Goal: Task Accomplishment & Management: Complete application form

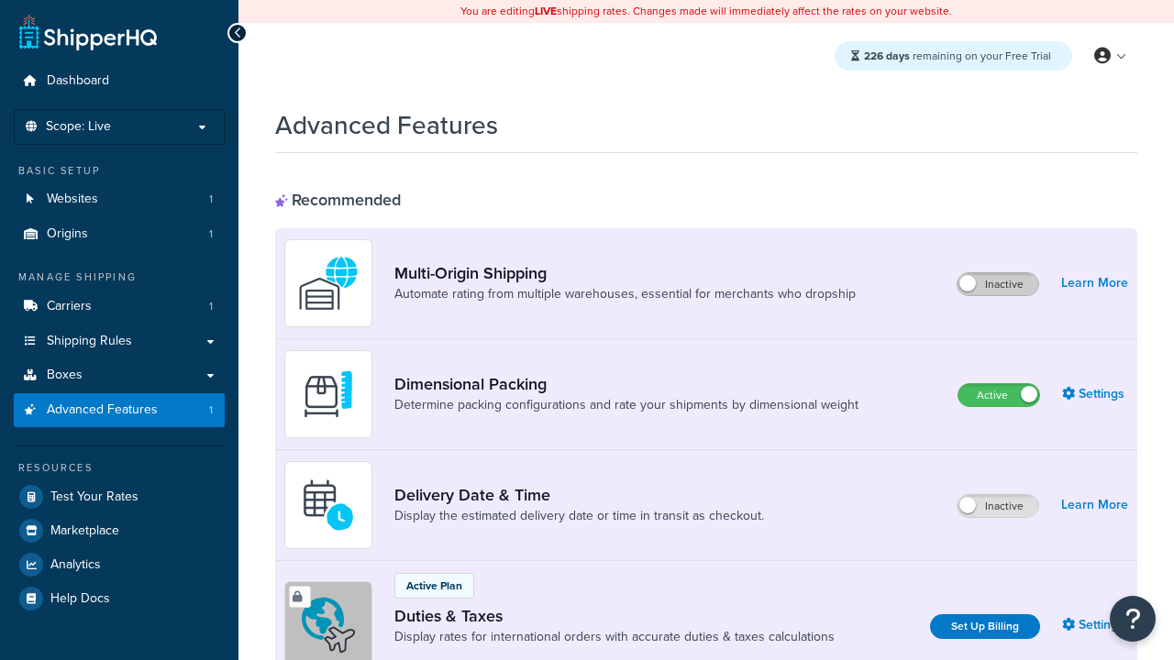
click at [998, 284] on label "Inactive" at bounding box center [997, 284] width 81 height 22
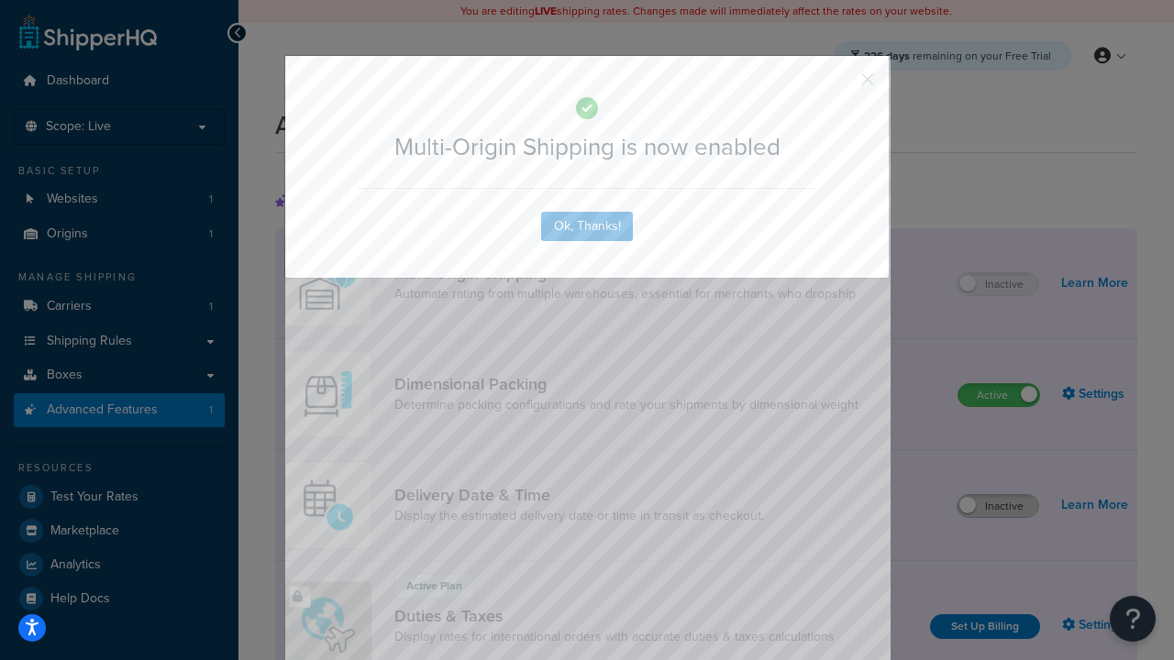
click at [840, 83] on button "button" at bounding box center [840, 85] width 5 height 5
click at [998, 506] on label "Inactive" at bounding box center [997, 506] width 81 height 22
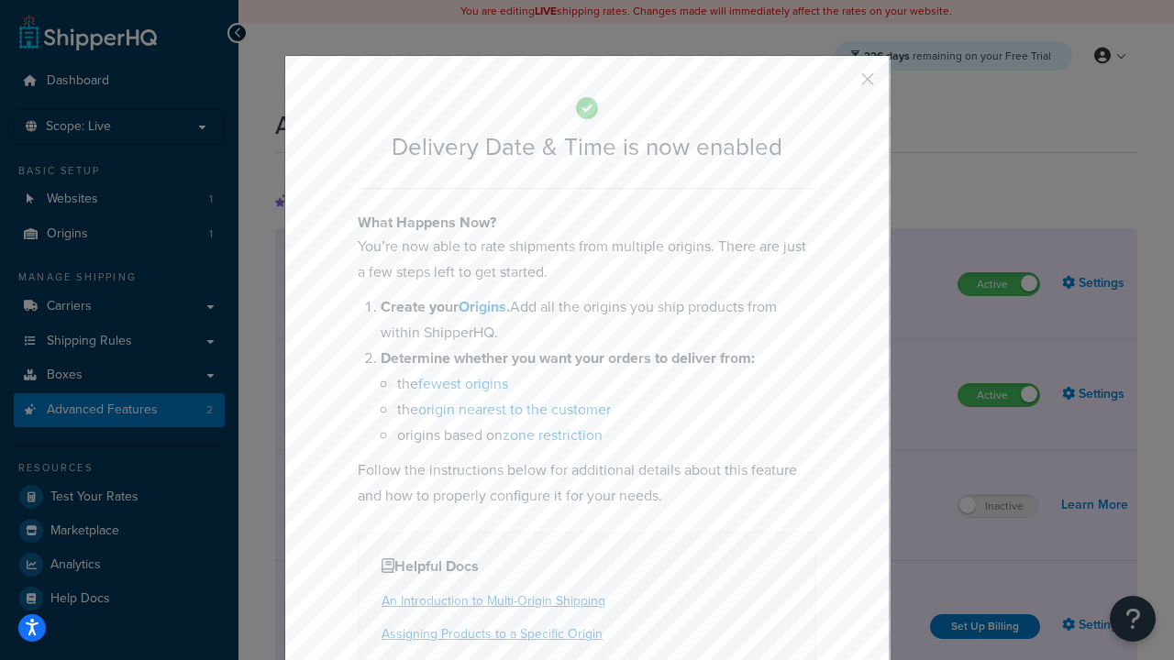
click at [840, 83] on button "button" at bounding box center [840, 85] width 5 height 5
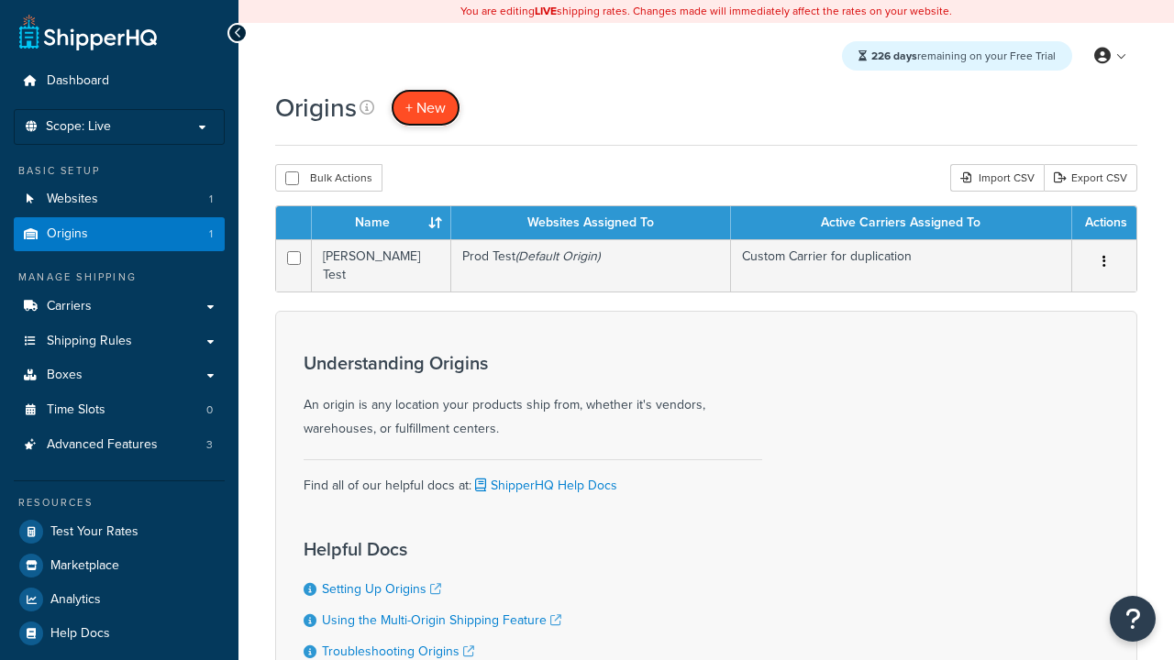
click at [425, 107] on span "+ New" at bounding box center [425, 107] width 40 height 21
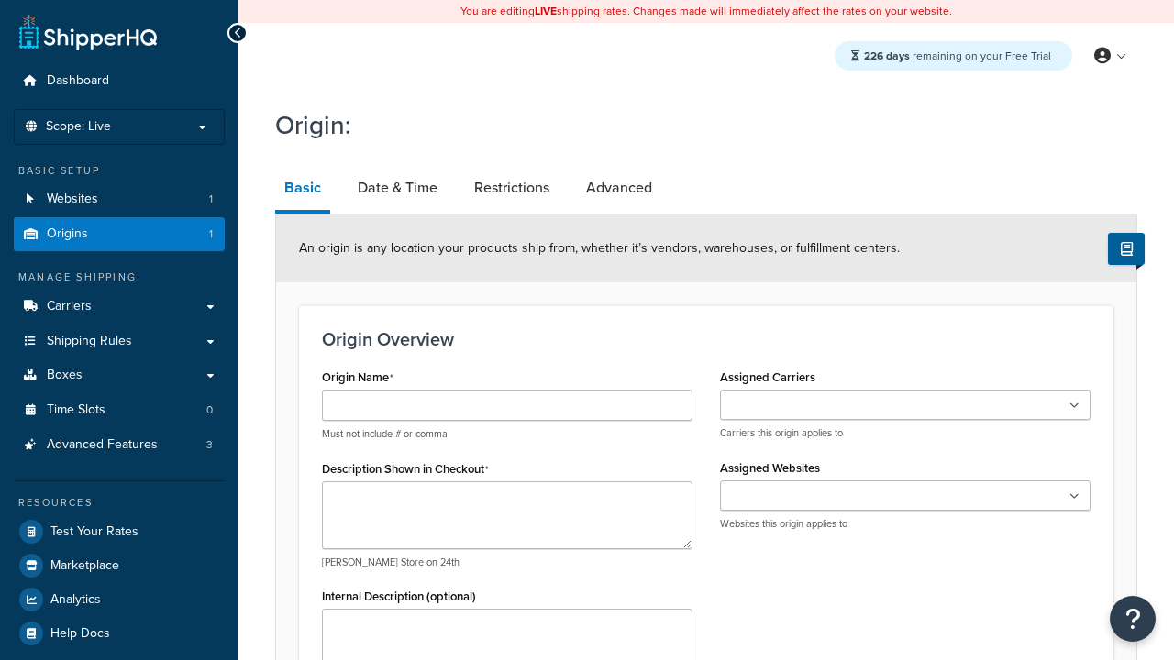
click at [303, 191] on link "Basic" at bounding box center [302, 190] width 55 height 48
click at [397, 188] on link "Date & Time" at bounding box center [397, 188] width 98 height 44
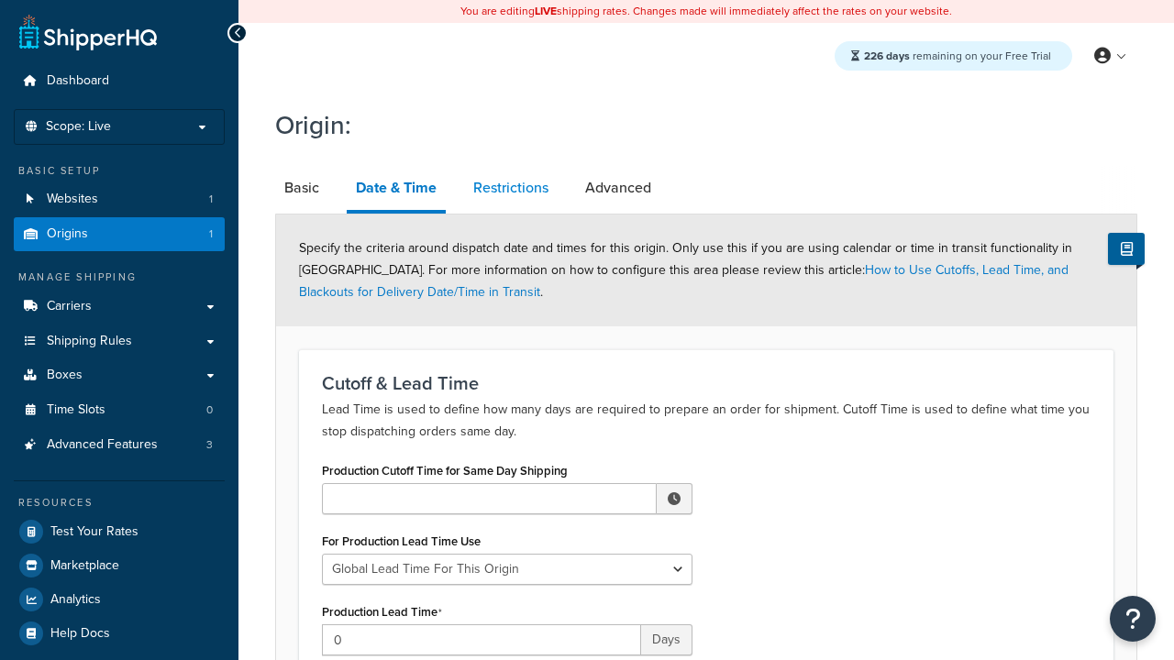
click at [511, 188] on link "Restrictions" at bounding box center [511, 188] width 94 height 44
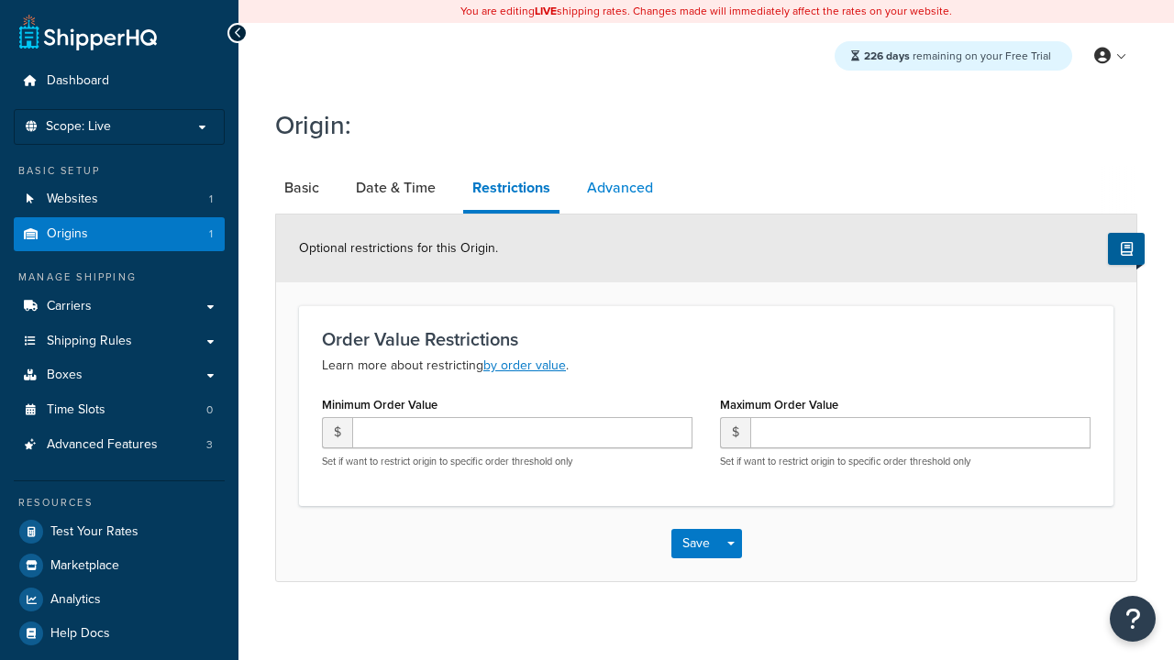
click at [620, 188] on link "Advanced" at bounding box center [620, 188] width 84 height 44
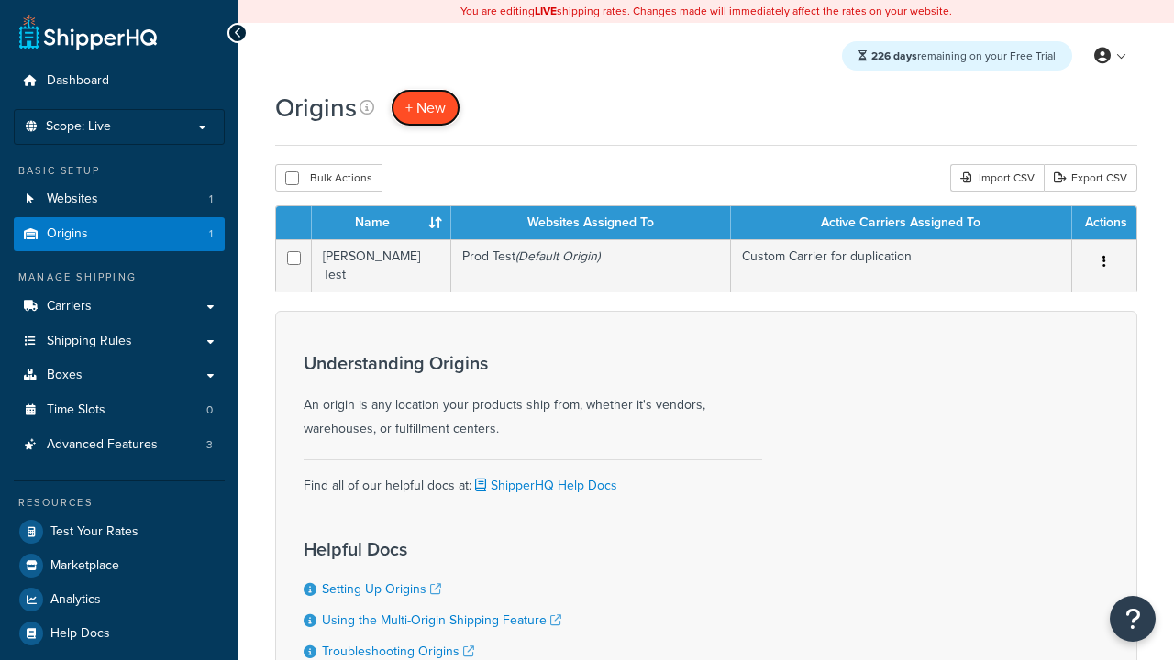
click at [425, 107] on span "+ New" at bounding box center [425, 107] width 40 height 21
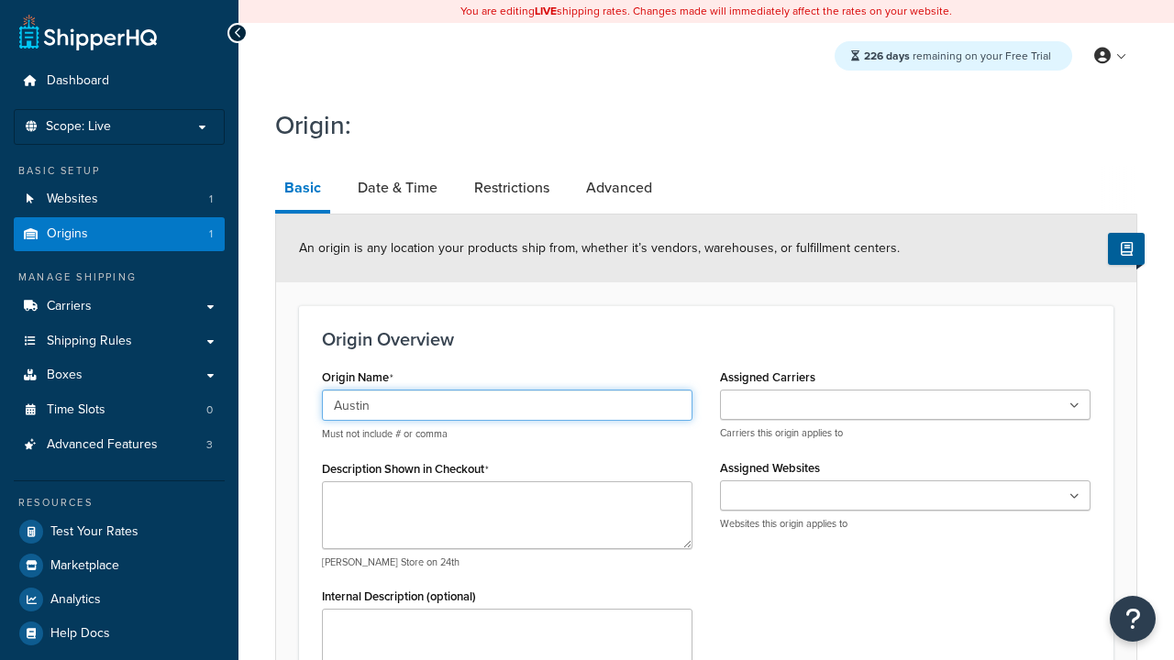
type input "Austin"
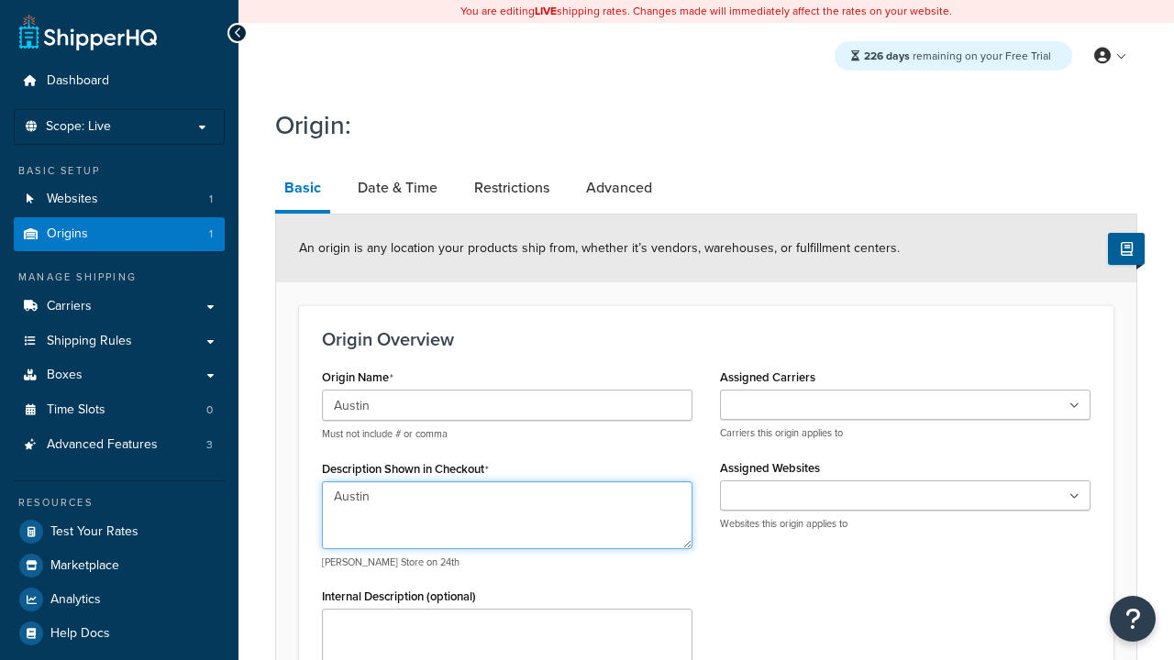
type textarea "Austin"
type input "Test Street"
type input "Austin"
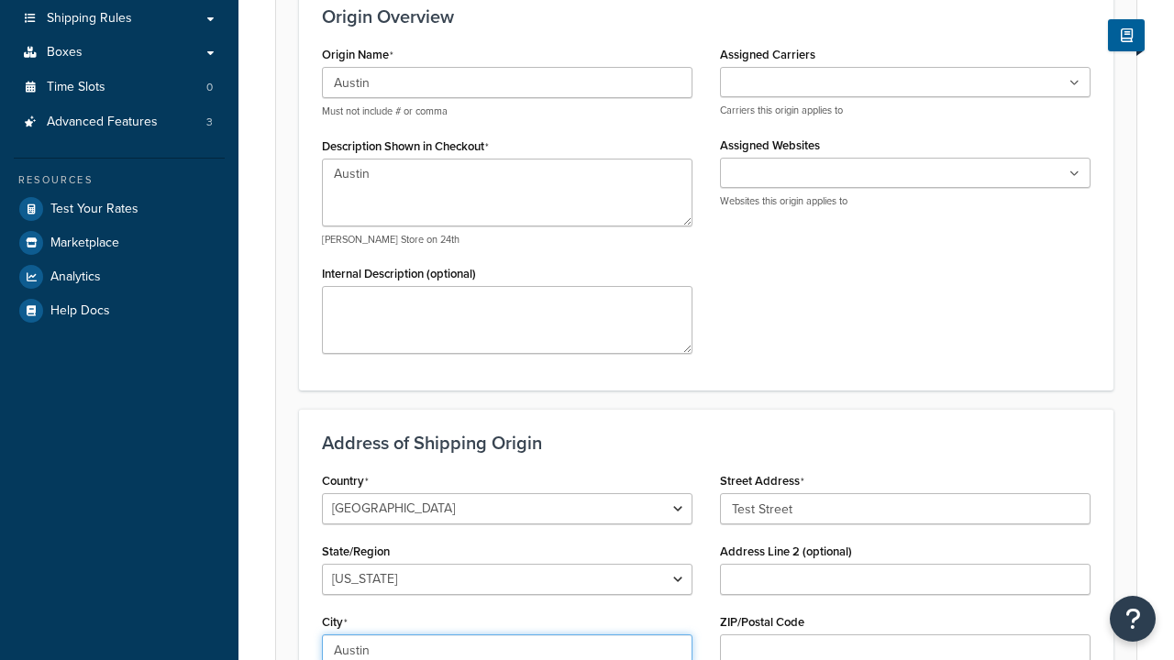
select select "43"
type input "Austin"
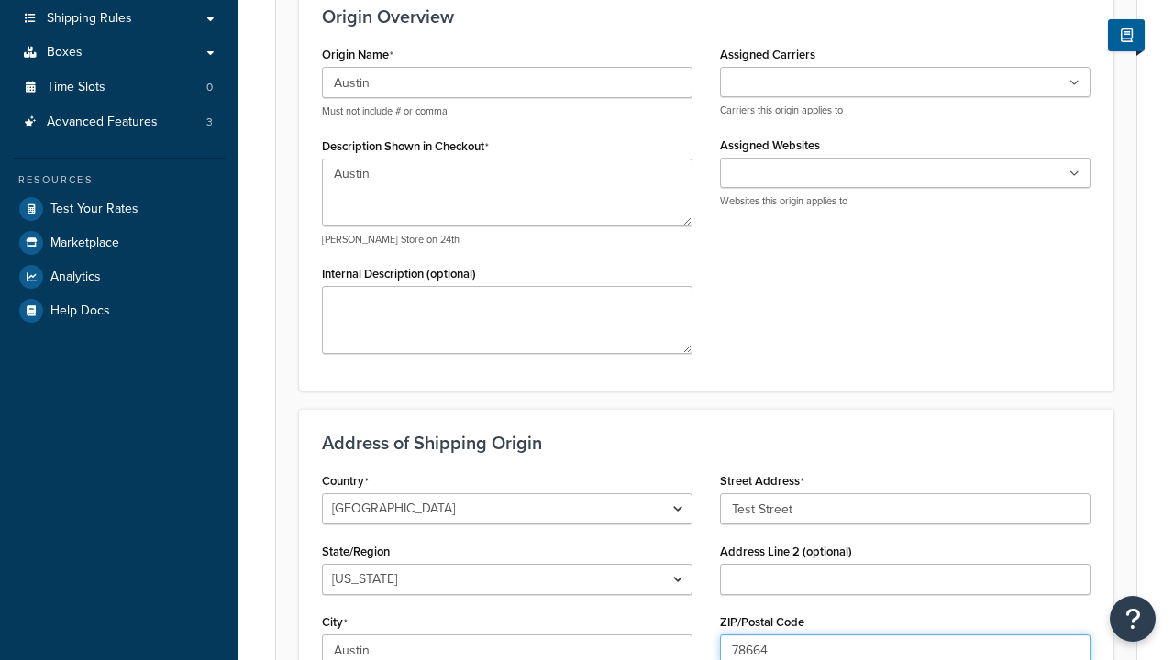
type input "78664"
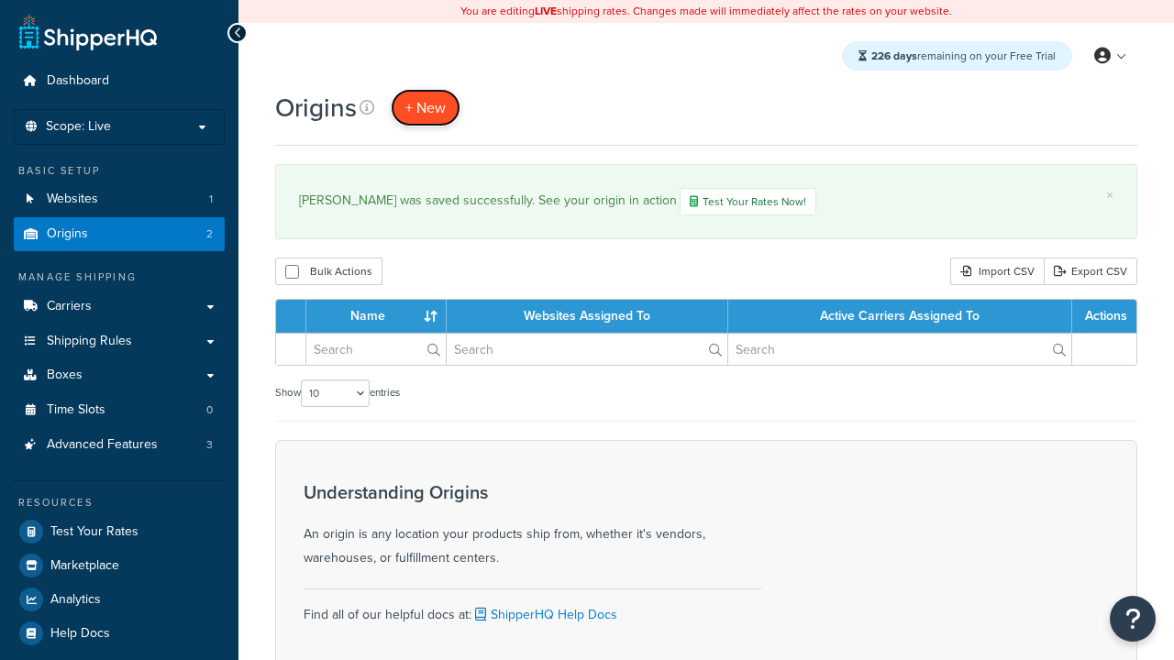
click at [425, 107] on span "+ New" at bounding box center [425, 107] width 40 height 21
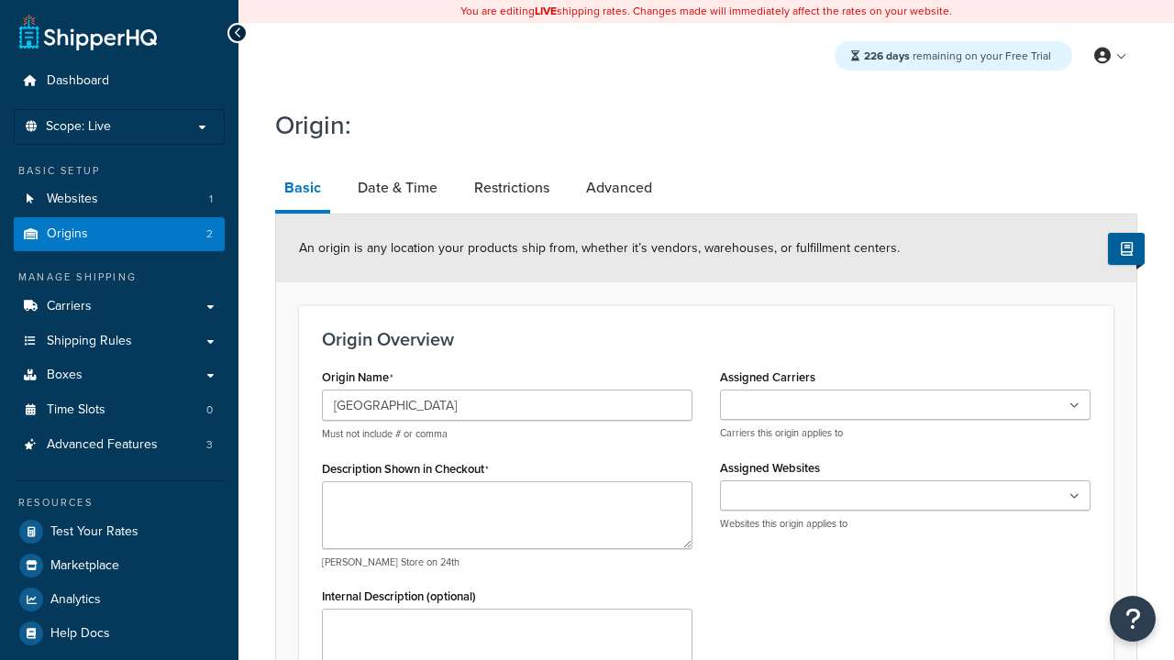
type input "Georgetown"
type textarea "Georgetown"
type input "Test Street"
type input "Austin"
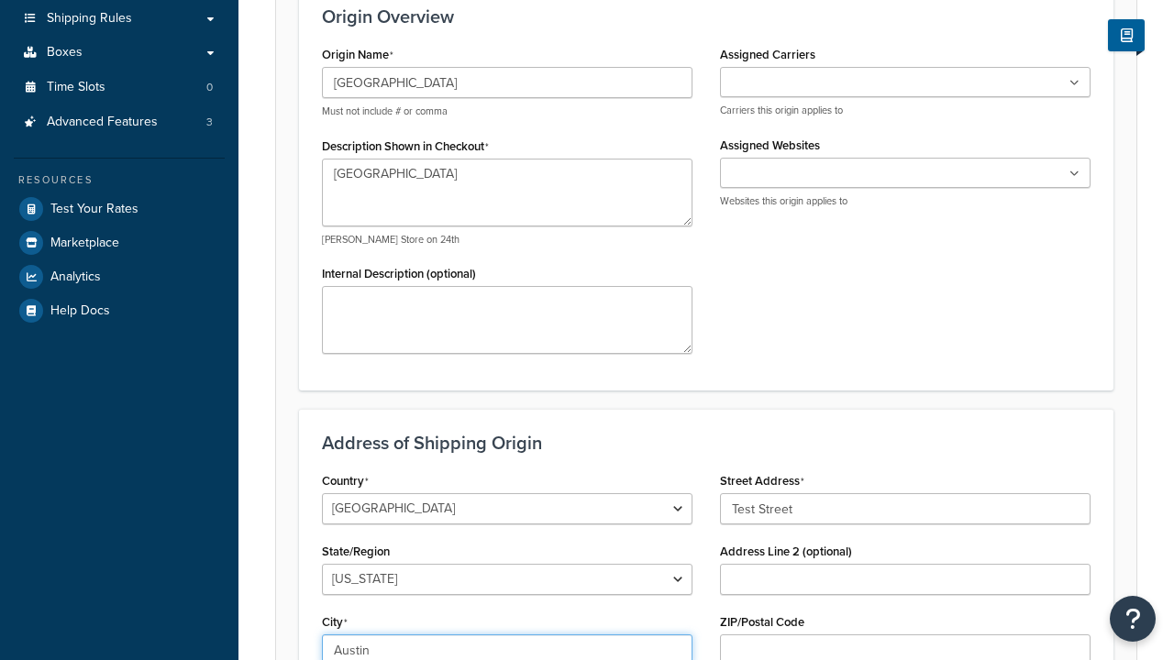
select select "43"
type input "Austin"
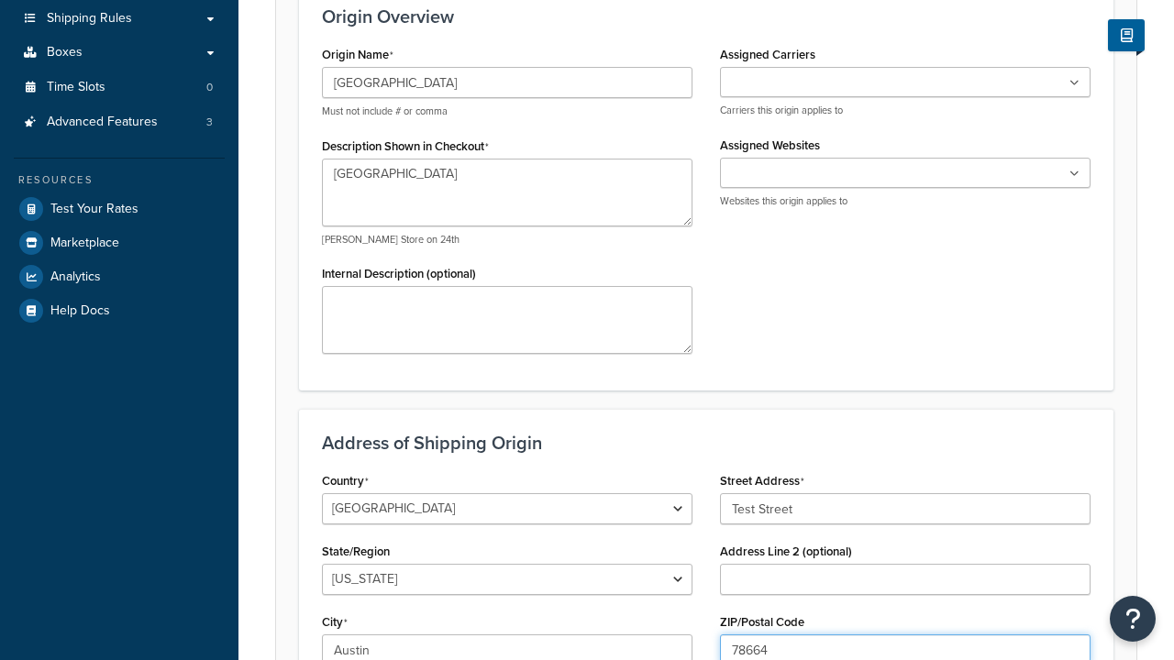
type input "78664"
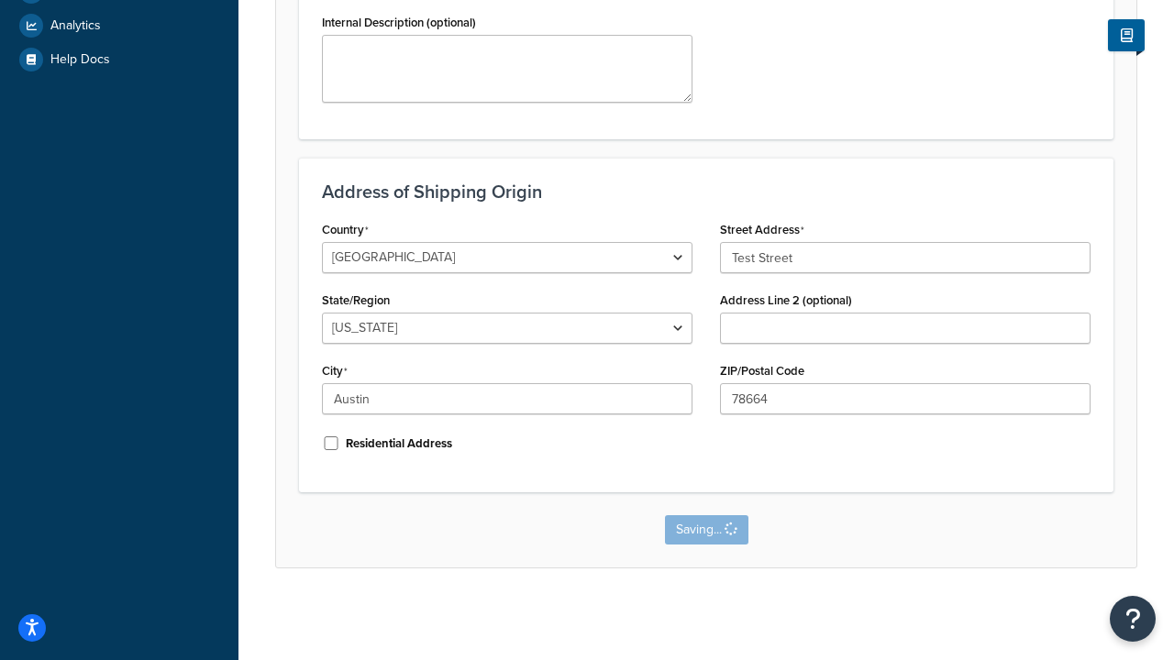
scroll to position [0, 0]
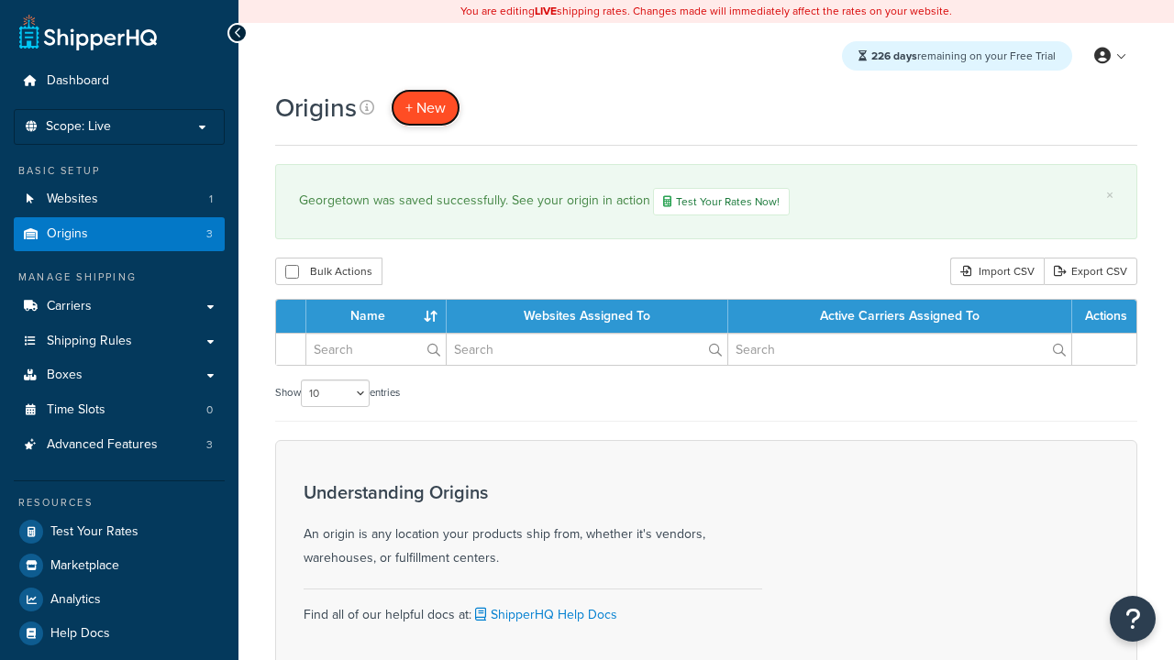
click at [425, 107] on span "+ New" at bounding box center [425, 107] width 40 height 21
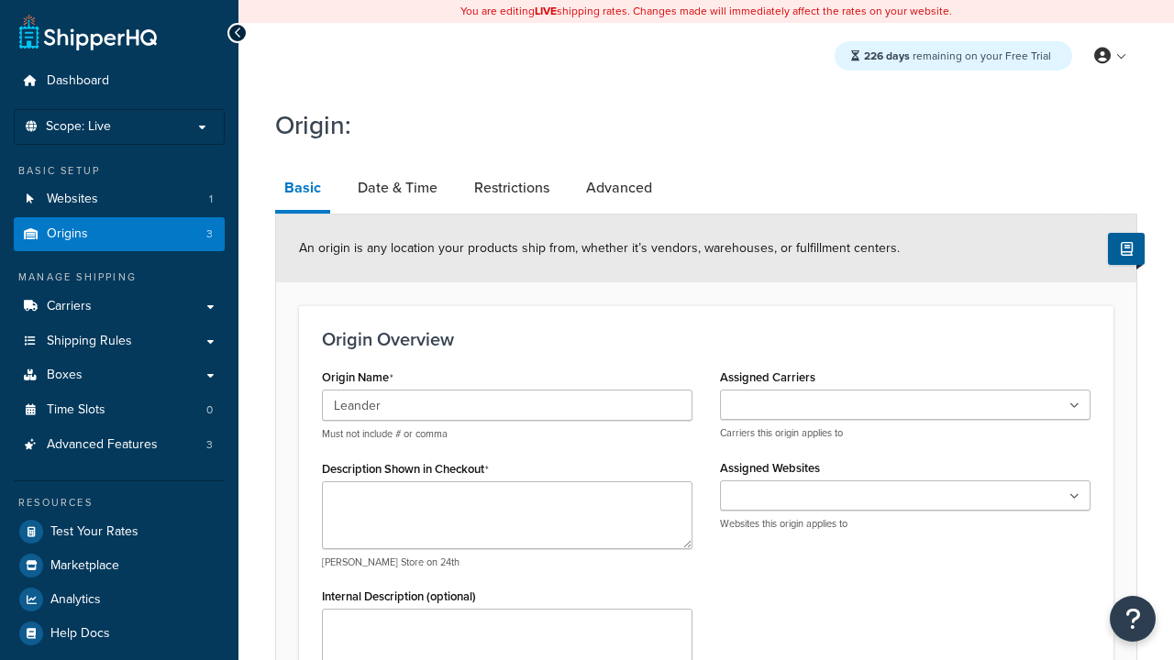
type input "Leander"
type textarea "Leander"
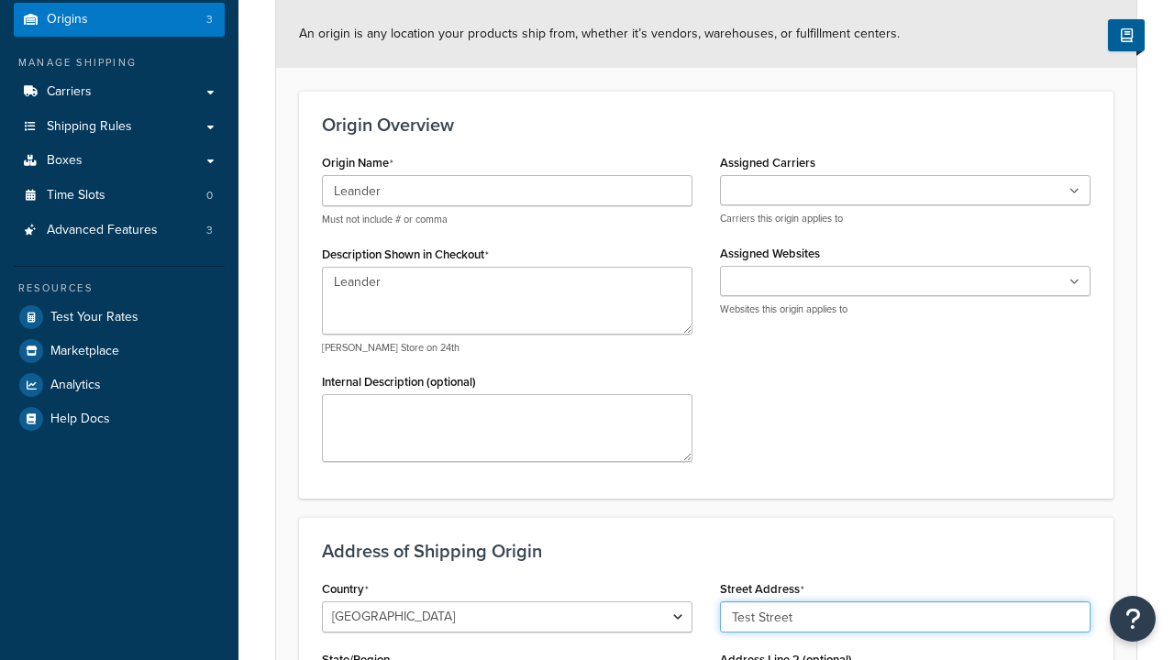
type input "Test Street"
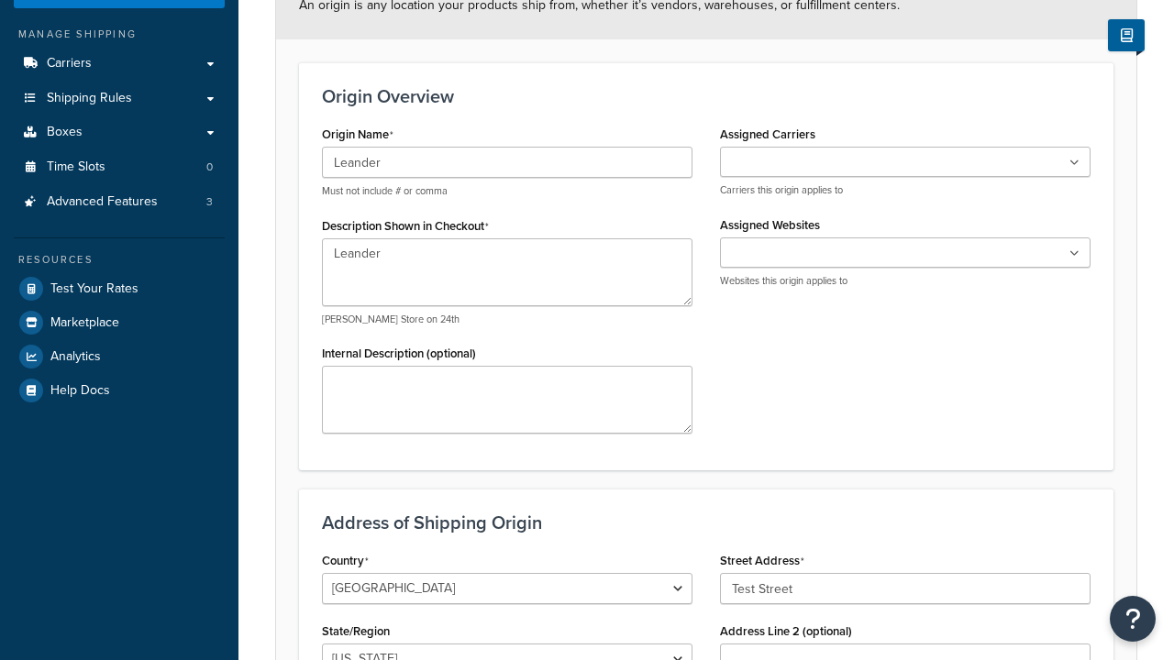
type input "Austin"
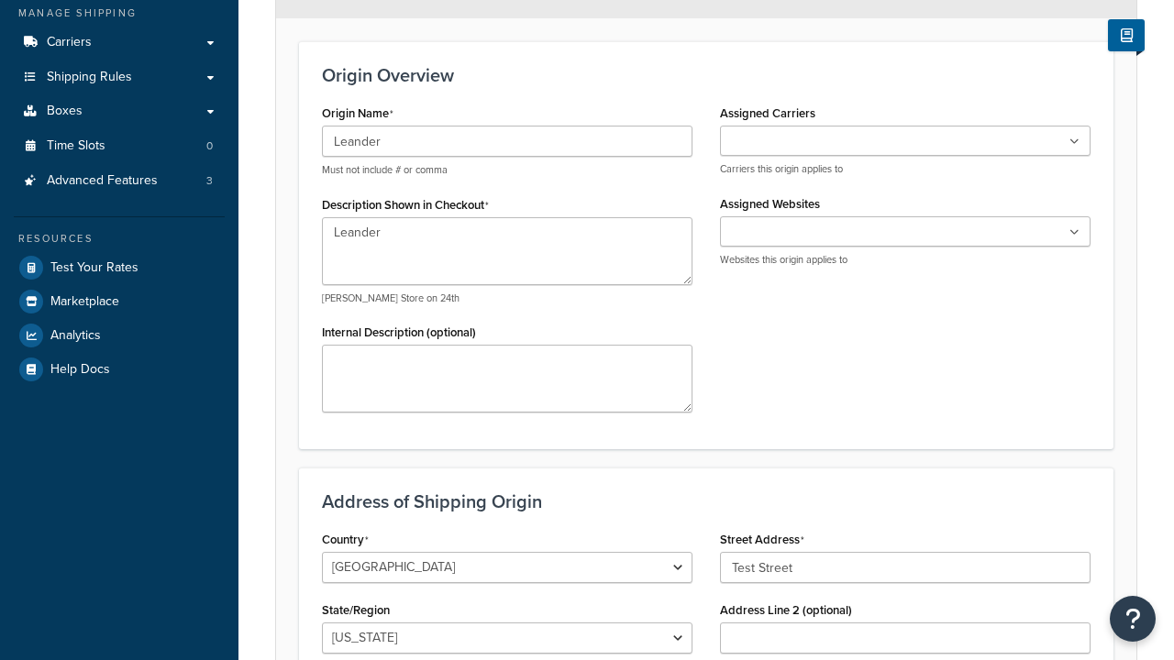
scroll to position [0, 0]
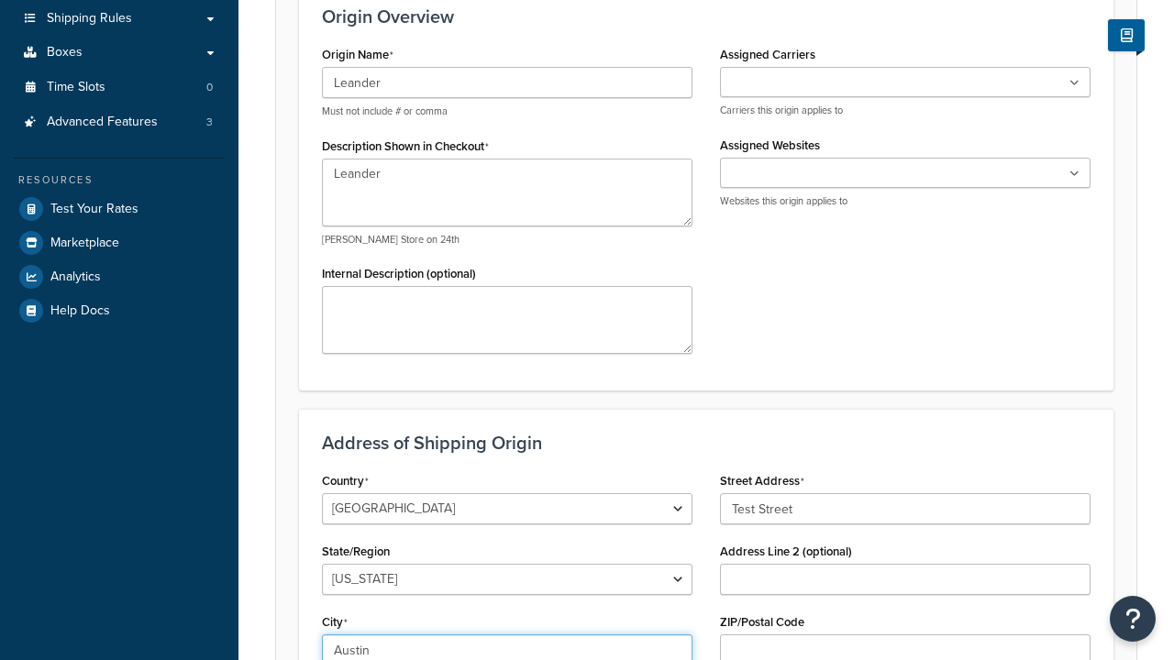
select select "43"
type input "Austin"
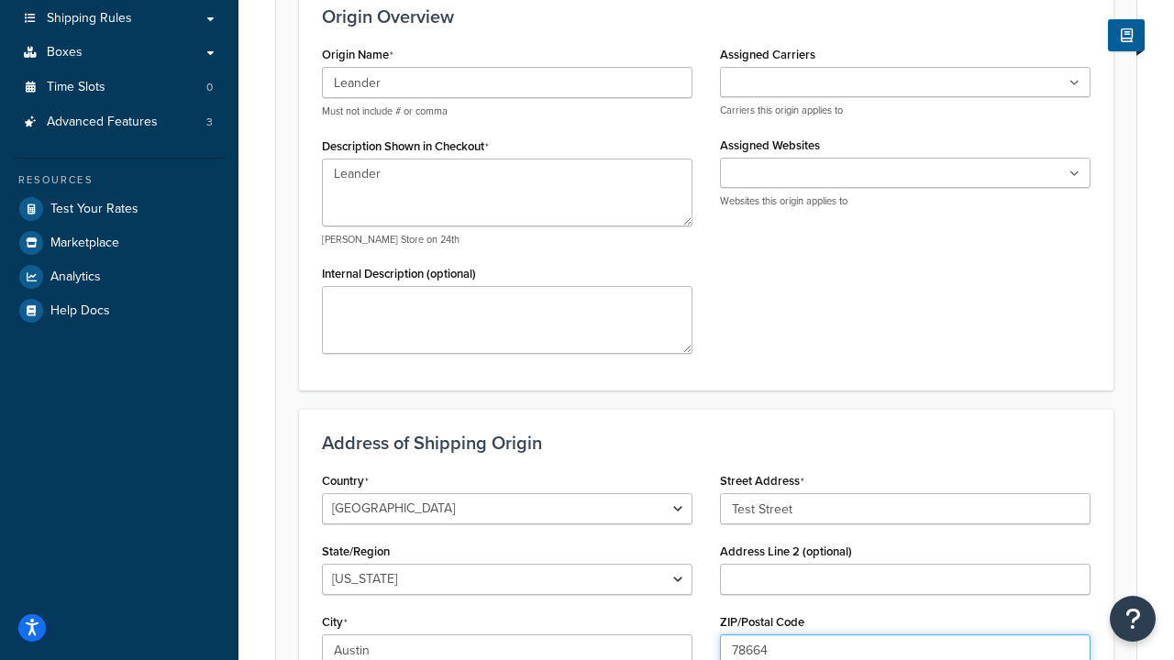
type input "78664"
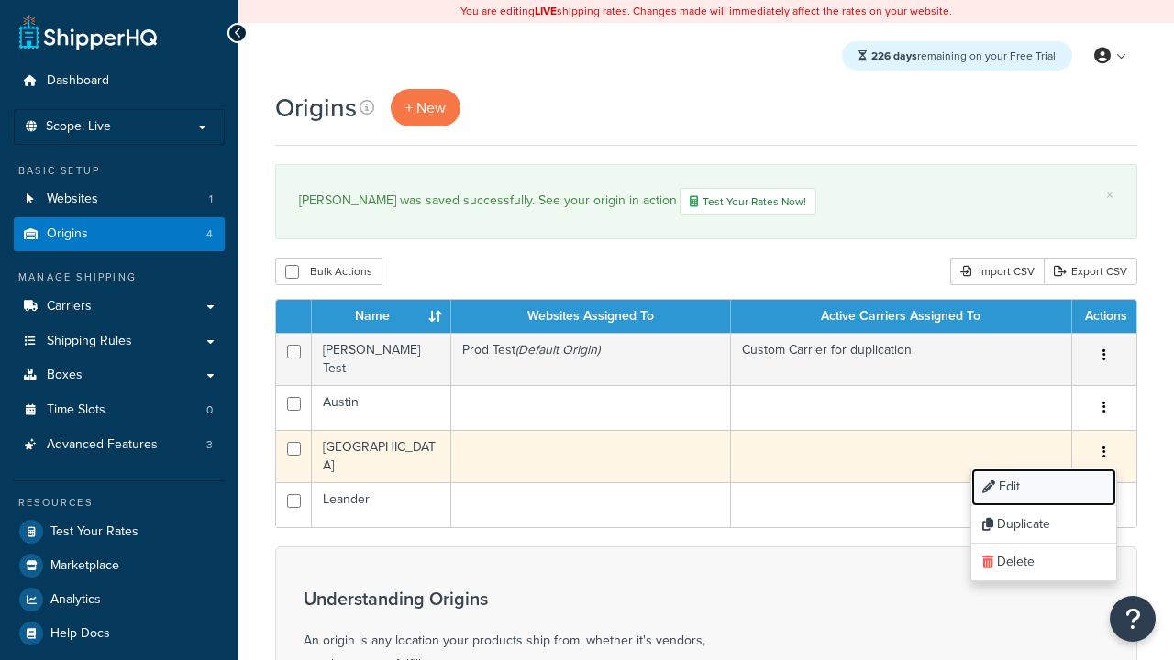
click at [1043, 481] on link "Edit" at bounding box center [1043, 488] width 145 height 38
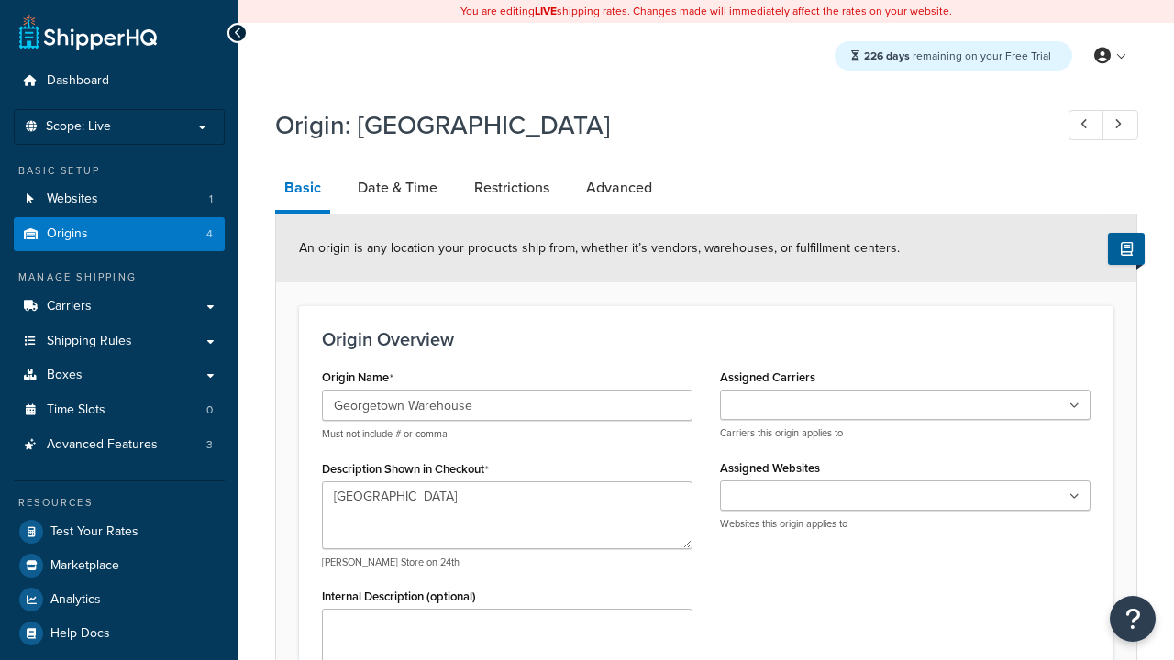
select select "43"
type input "Georgetown Warehouse"
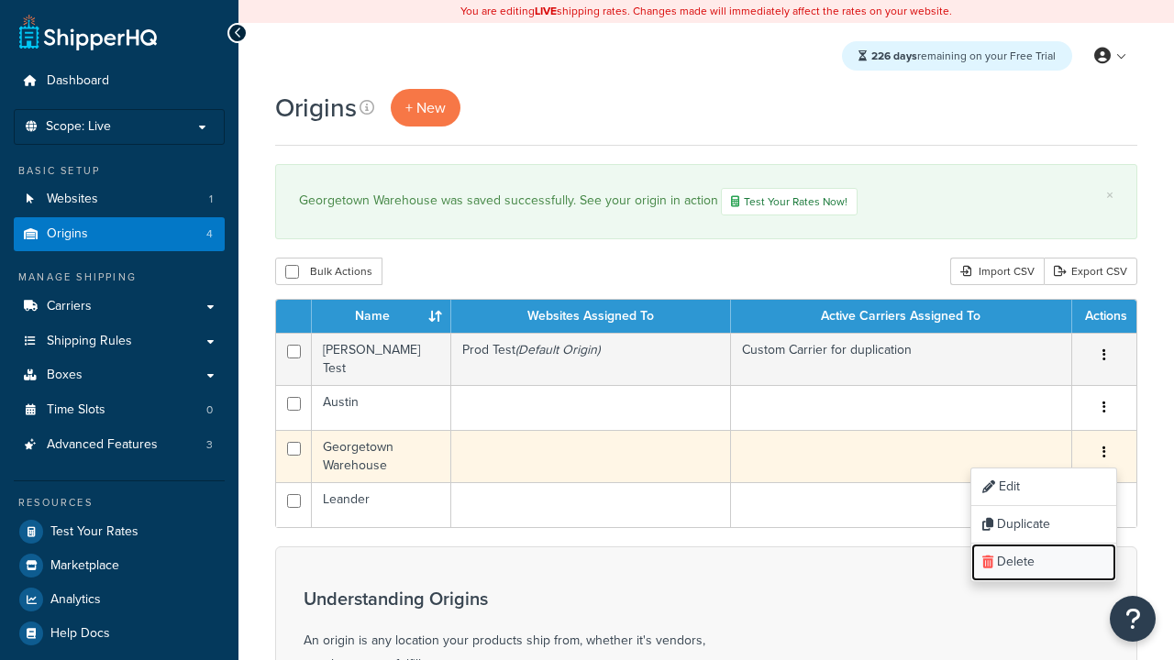
click at [1043, 557] on link "Delete" at bounding box center [1043, 563] width 145 height 38
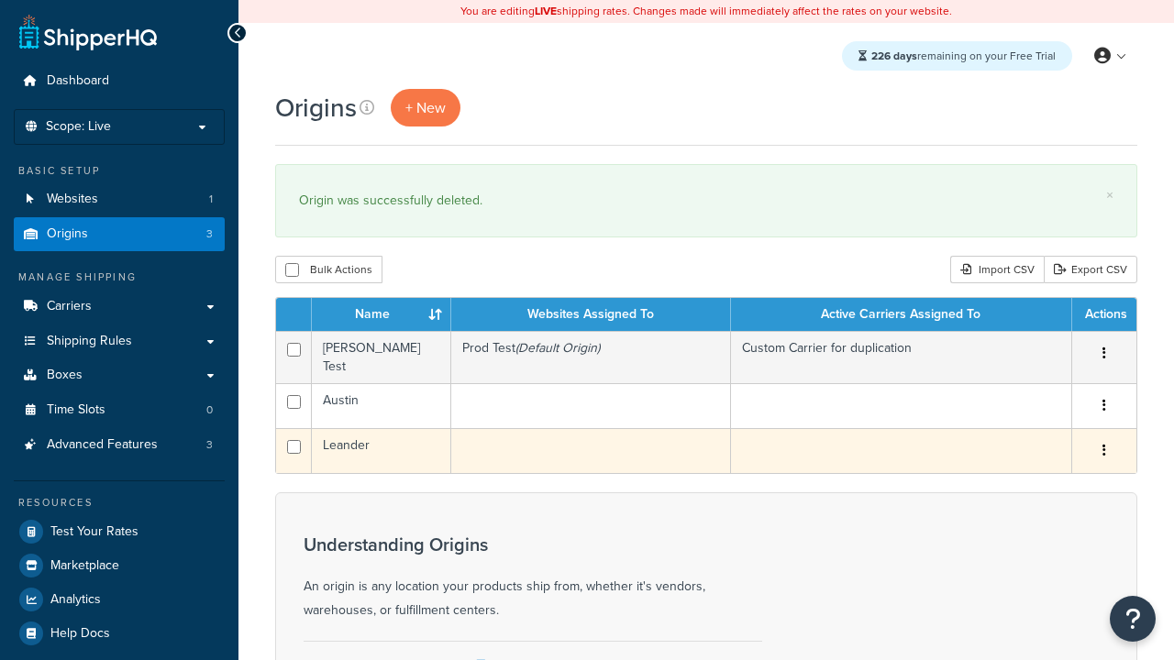
click at [1103, 445] on icon "button" at bounding box center [1104, 450] width 4 height 13
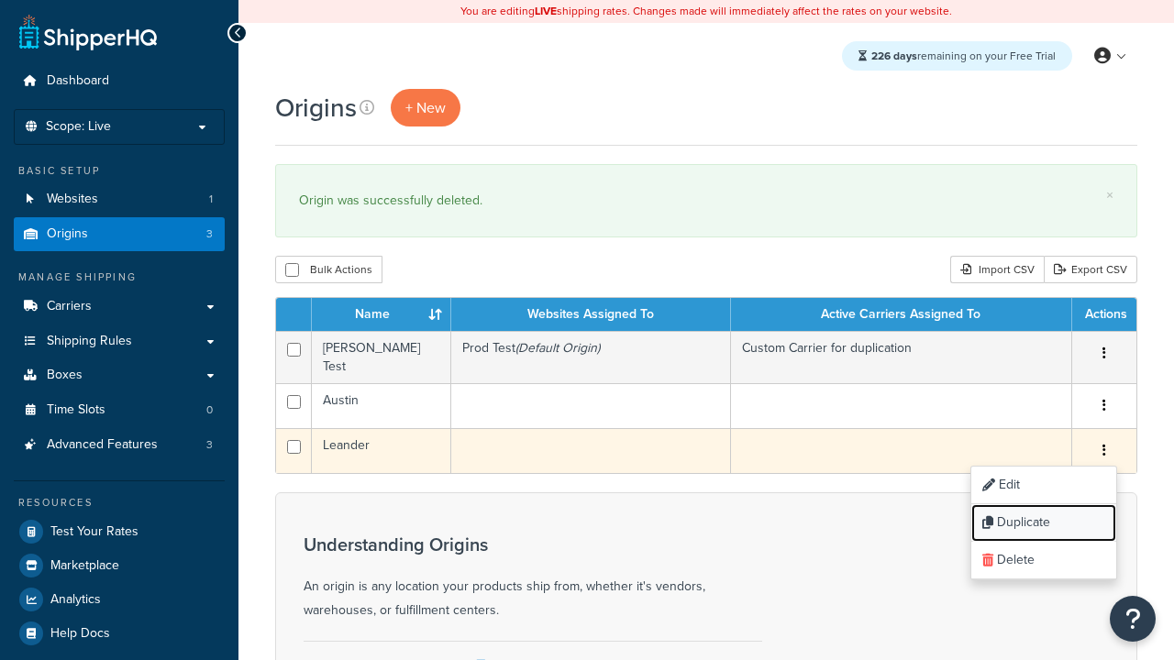
click at [1043, 516] on link "Duplicate" at bounding box center [1043, 523] width 145 height 38
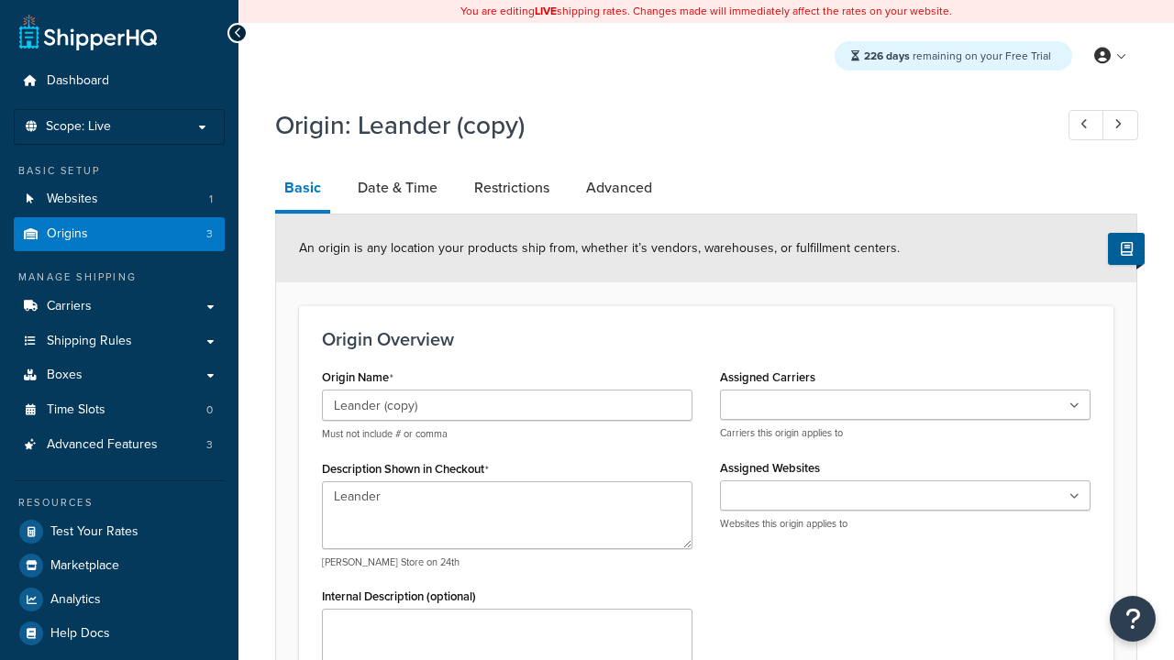
select select "43"
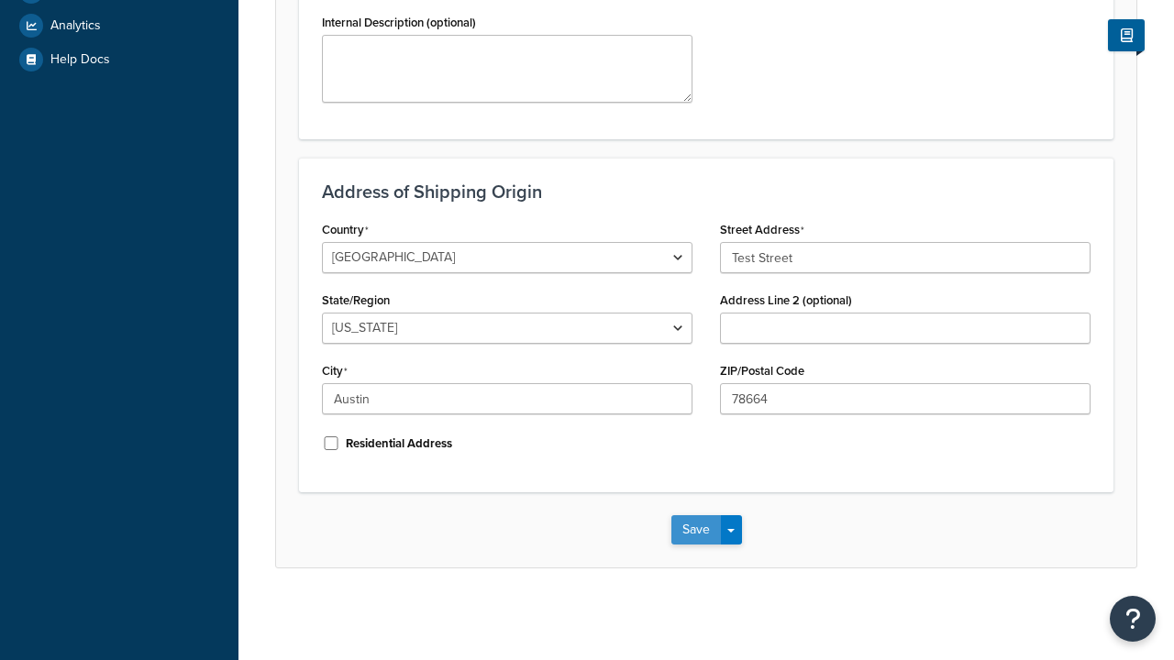
click at [695, 545] on button "Save" at bounding box center [696, 529] width 50 height 29
